Goal: Transaction & Acquisition: Purchase product/service

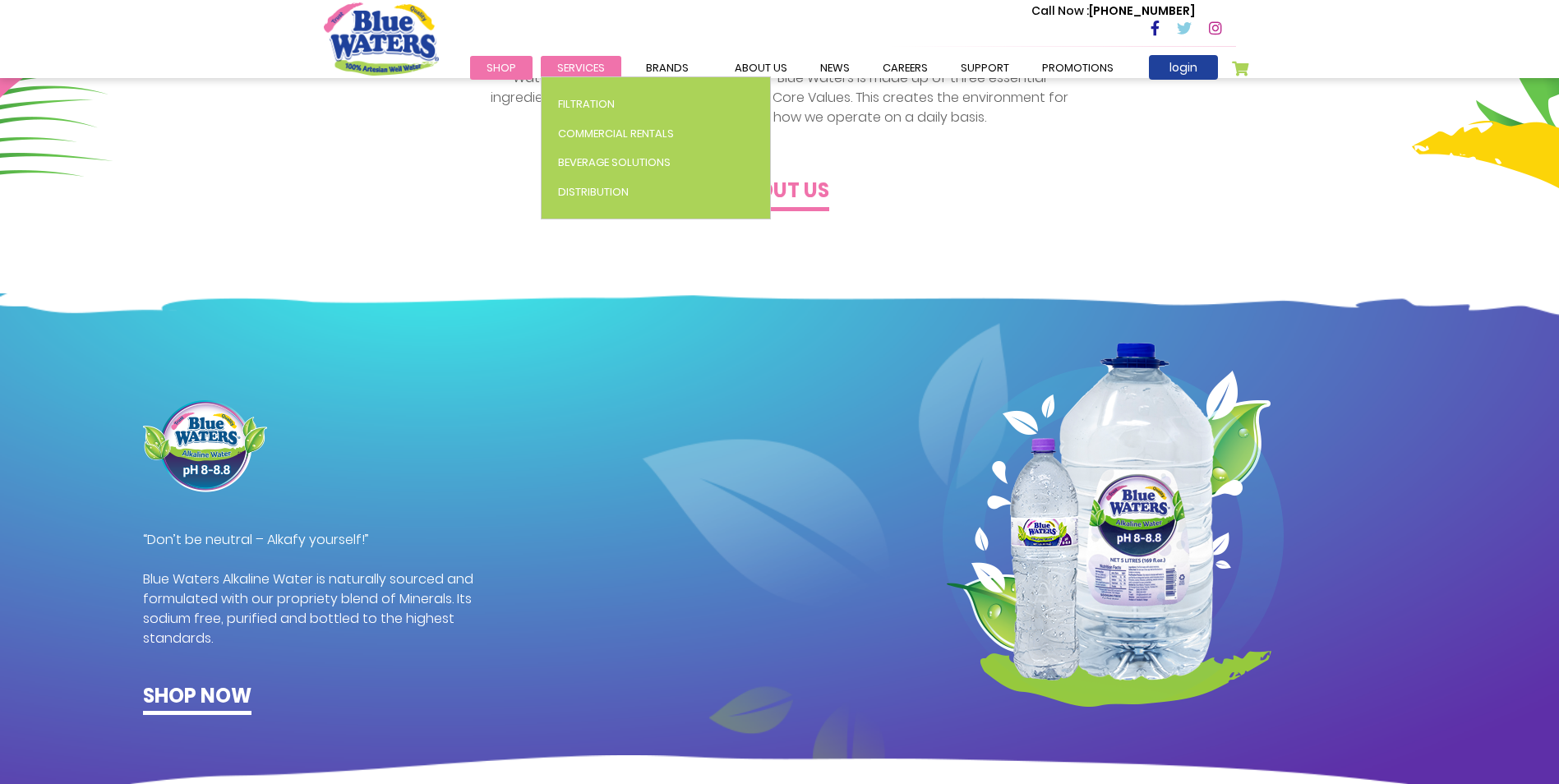
scroll to position [673, 0]
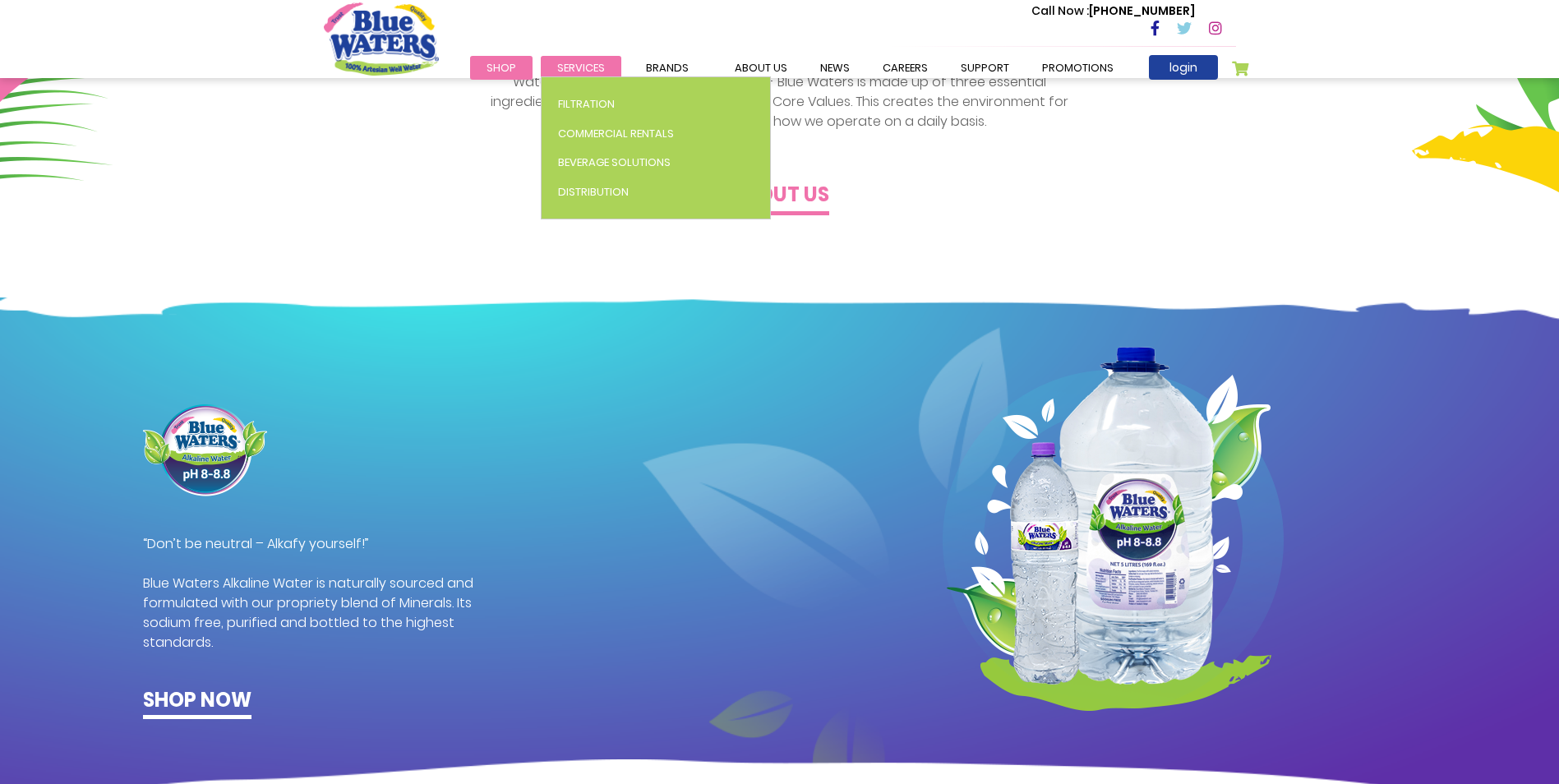
click at [583, 69] on span "Services" at bounding box center [581, 67] width 47 height 16
click at [578, 65] on span "Services" at bounding box center [581, 67] width 47 height 16
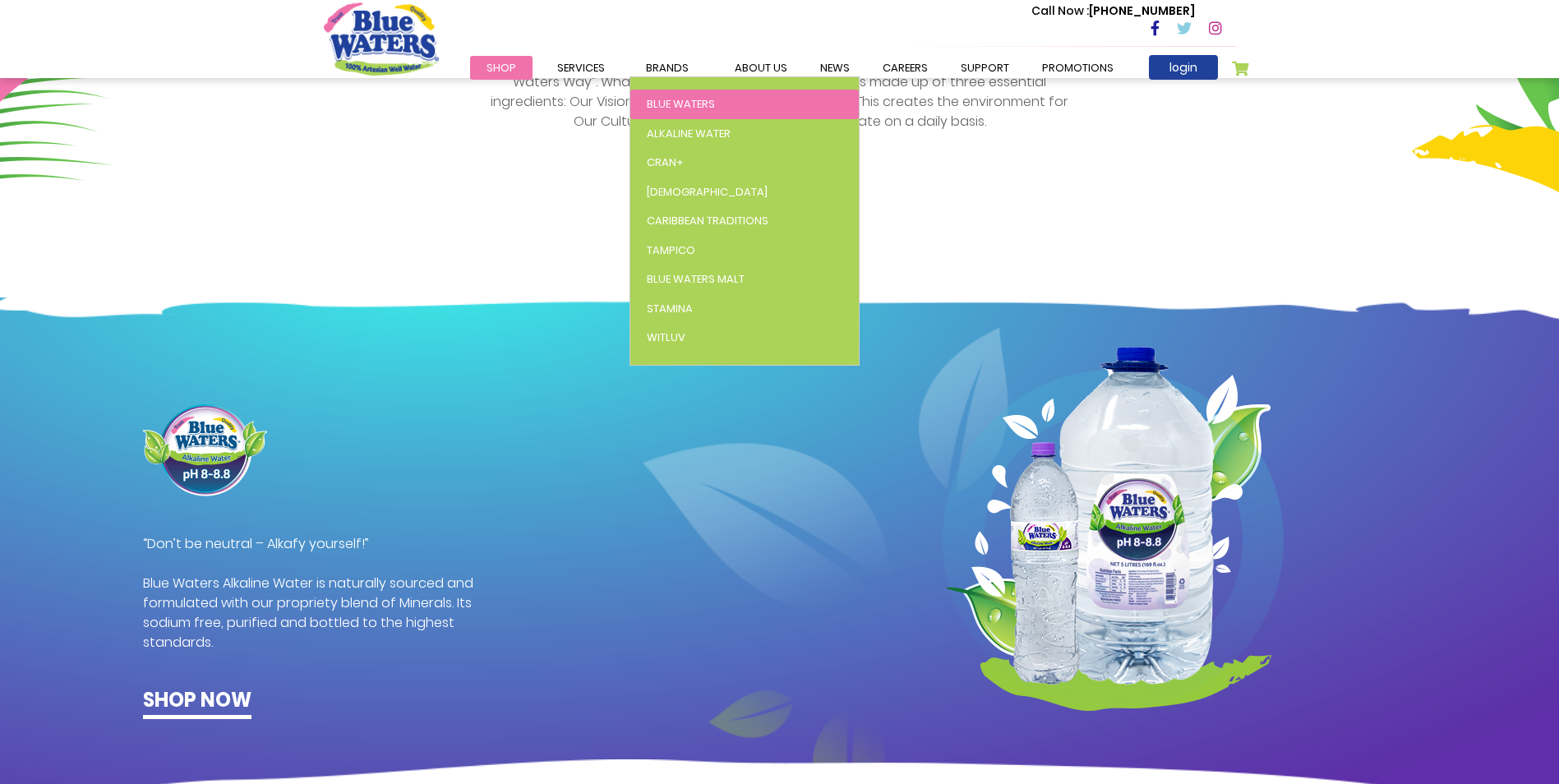
click at [678, 98] on span "Blue Waters" at bounding box center [681, 104] width 68 height 16
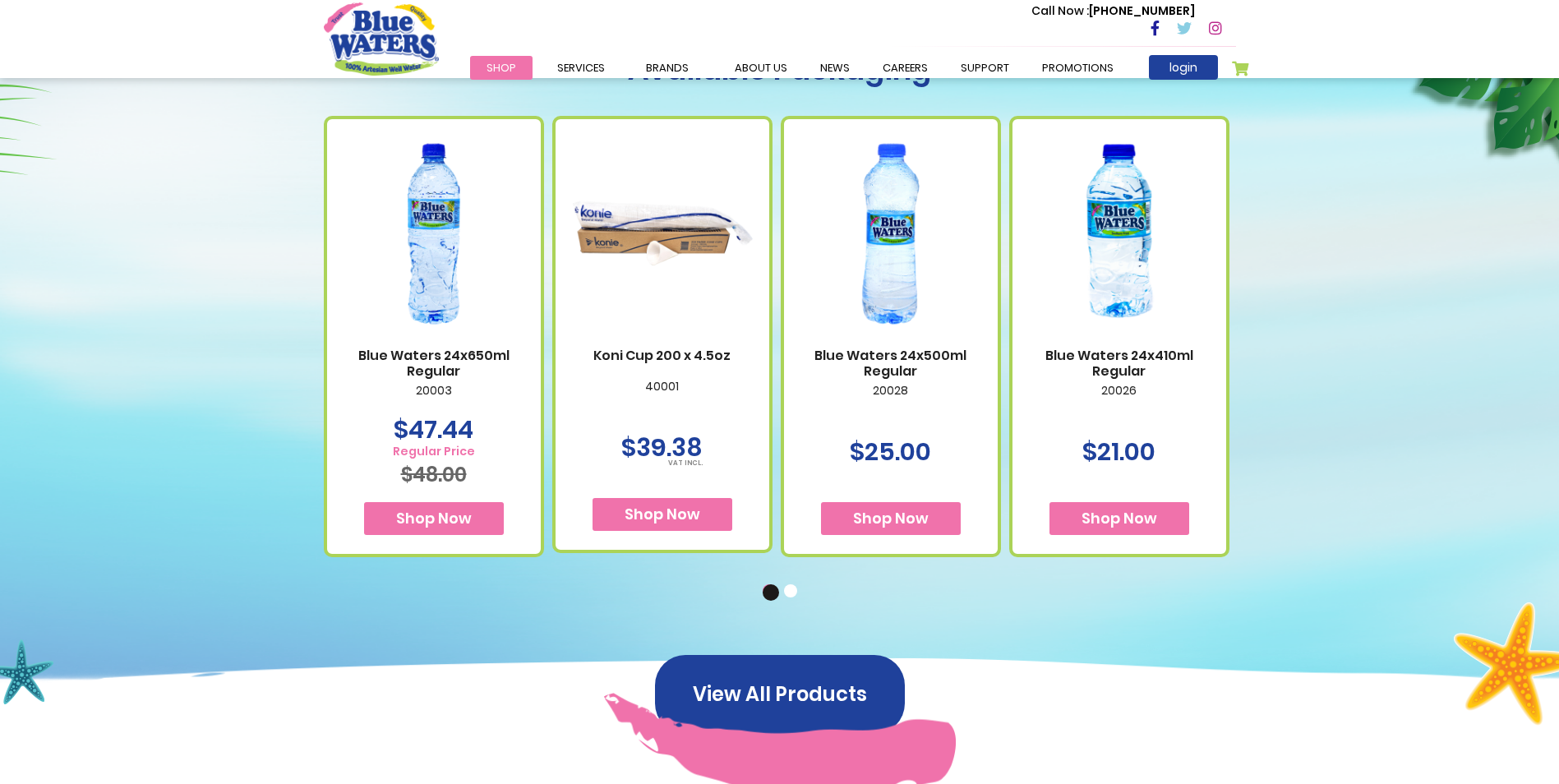
scroll to position [904, 0]
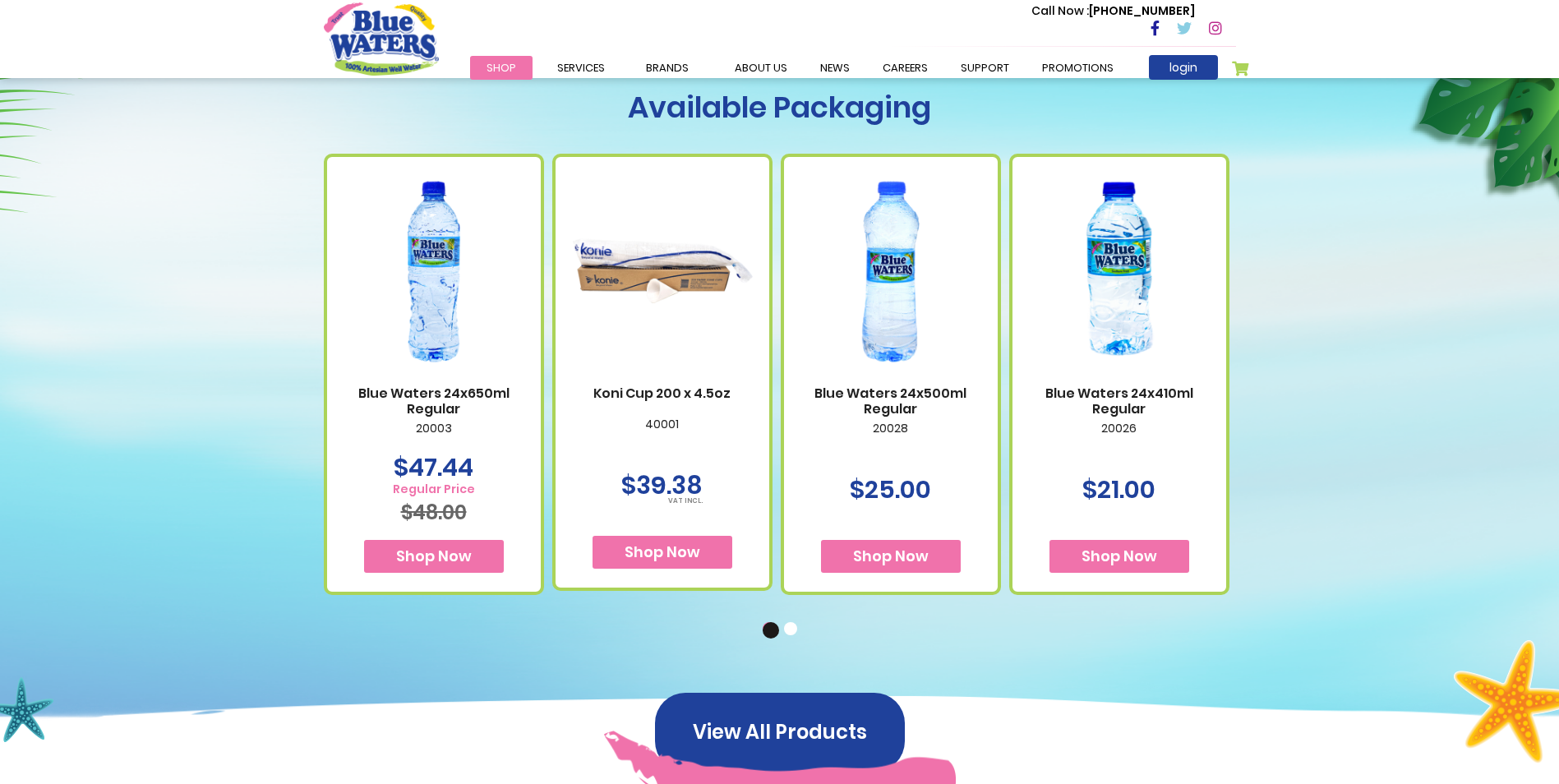
drag, startPoint x: 893, startPoint y: 394, endPoint x: 811, endPoint y: 395, distance: 82.0
click at [811, 395] on link "Blue Waters 24x500ml Regular" at bounding box center [891, 401] width 181 height 32
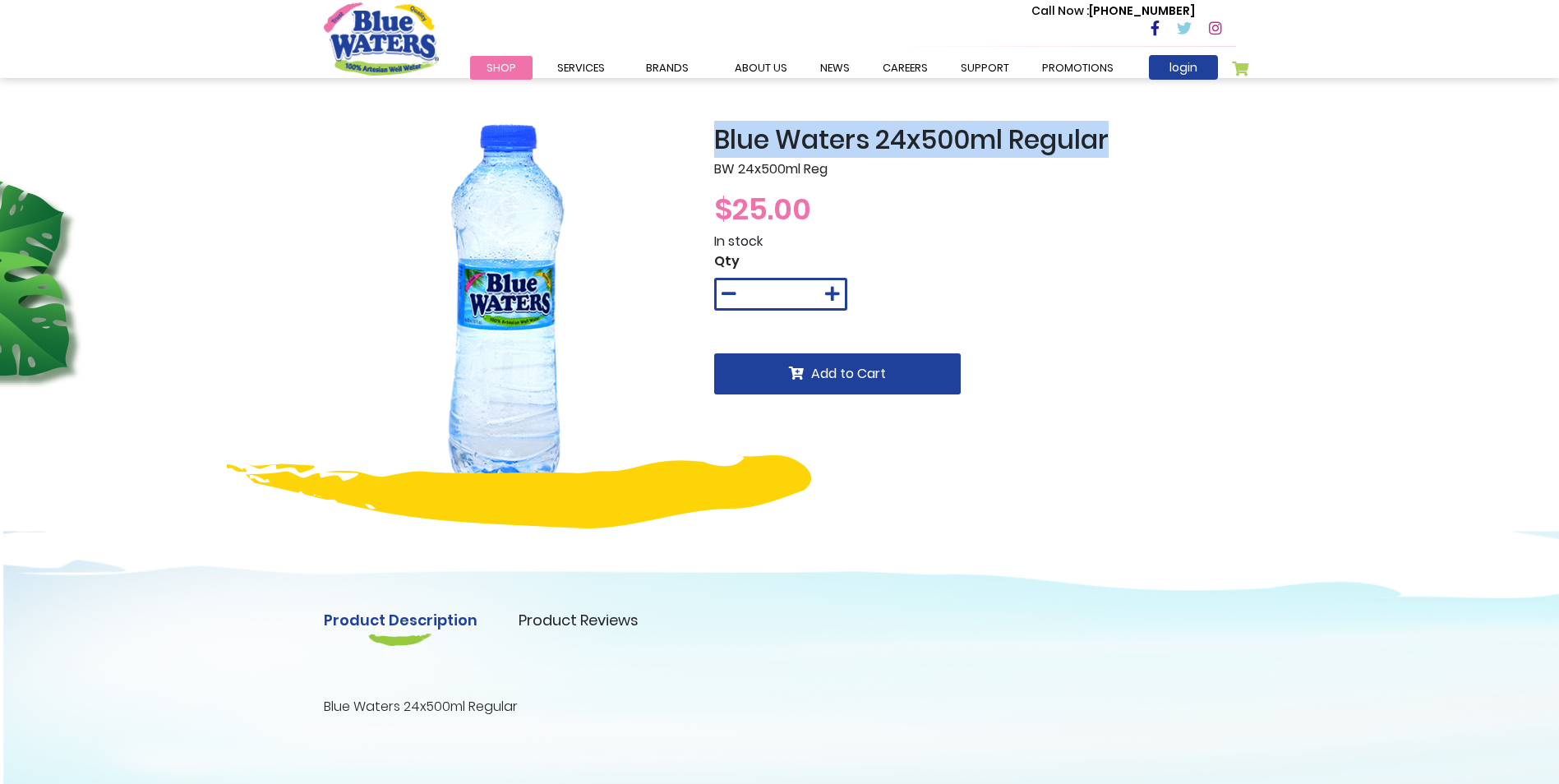
drag, startPoint x: 717, startPoint y: 139, endPoint x: 1112, endPoint y: 145, distance: 395.0
click at [1112, 145] on h2 "Blue Waters 24x500ml Regular" at bounding box center [975, 140] width 522 height 32
drag, startPoint x: 1112, startPoint y: 145, endPoint x: 1067, endPoint y: 144, distance: 45.0
copy h2 "Blue Waters 24x500ml Regular"
